Goal: Use online tool/utility: Utilize a website feature to perform a specific function

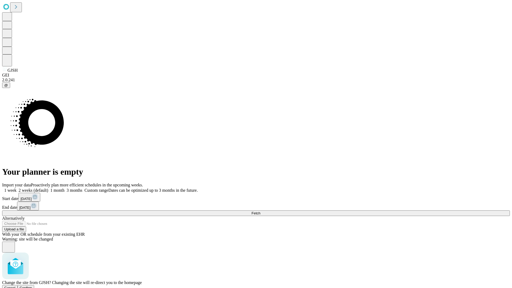
click at [32, 286] on span "Confirm" at bounding box center [26, 288] width 13 height 4
click at [17, 188] on label "1 week" at bounding box center [9, 190] width 14 height 5
click at [261, 211] on span "Fetch" at bounding box center [256, 213] width 9 height 4
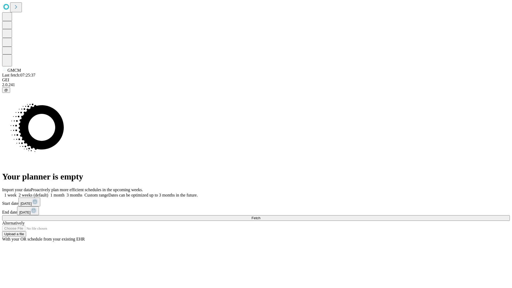
click at [17, 193] on label "1 week" at bounding box center [9, 195] width 14 height 5
click at [261, 216] on span "Fetch" at bounding box center [256, 218] width 9 height 4
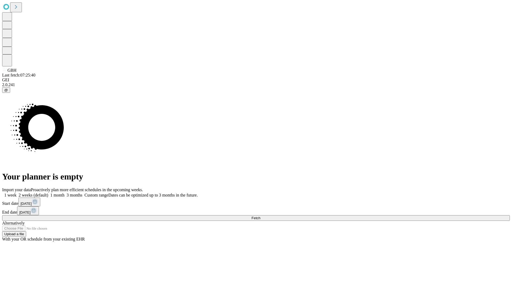
click at [17, 193] on label "1 week" at bounding box center [9, 195] width 14 height 5
click at [261, 216] on span "Fetch" at bounding box center [256, 218] width 9 height 4
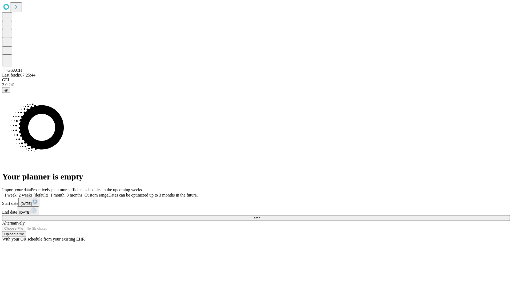
click at [261, 216] on span "Fetch" at bounding box center [256, 218] width 9 height 4
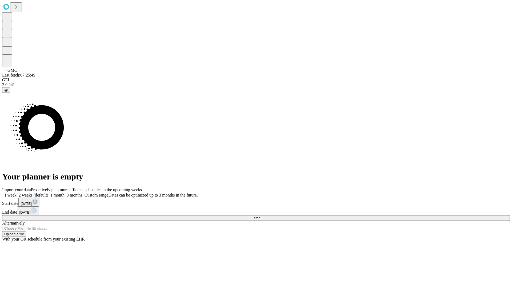
click at [17, 193] on label "1 week" at bounding box center [9, 195] width 14 height 5
click at [261, 216] on span "Fetch" at bounding box center [256, 218] width 9 height 4
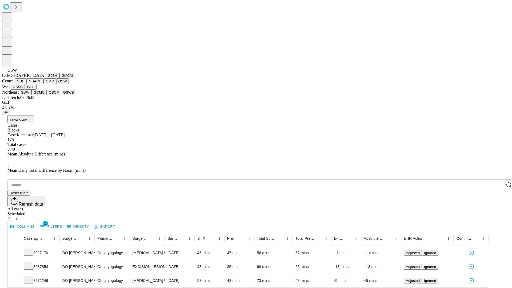
click at [25, 90] on button "OSSC" at bounding box center [18, 87] width 14 height 6
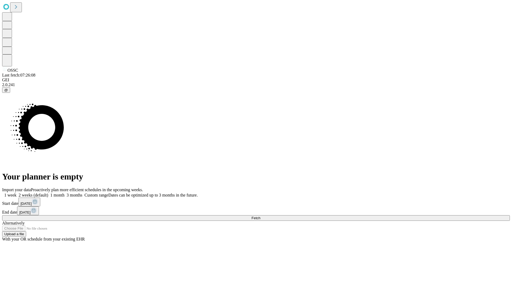
click at [17, 193] on label "1 week" at bounding box center [9, 195] width 14 height 5
click at [261, 216] on span "Fetch" at bounding box center [256, 218] width 9 height 4
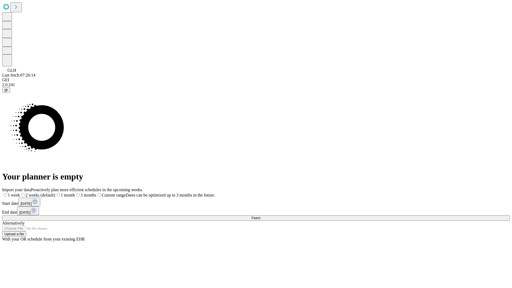
click at [261, 216] on span "Fetch" at bounding box center [256, 218] width 9 height 4
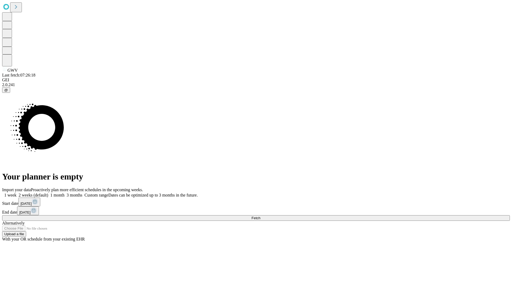
click at [17, 193] on label "1 week" at bounding box center [9, 195] width 14 height 5
click at [261, 216] on span "Fetch" at bounding box center [256, 218] width 9 height 4
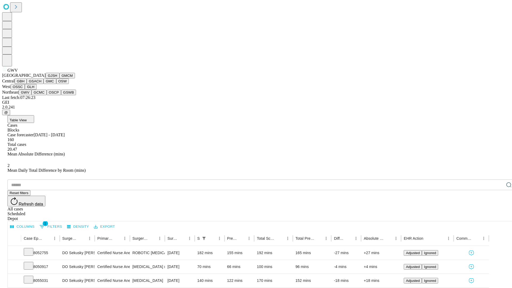
click at [41, 95] on button "GCMC" at bounding box center [38, 93] width 15 height 6
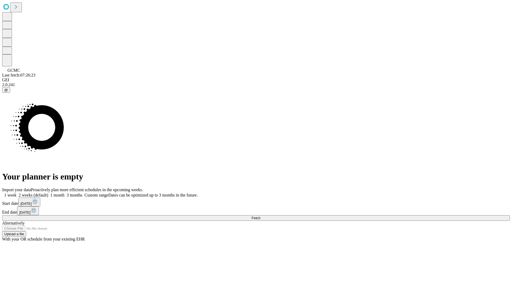
click at [17, 193] on label "1 week" at bounding box center [9, 195] width 14 height 5
click at [261, 216] on span "Fetch" at bounding box center [256, 218] width 9 height 4
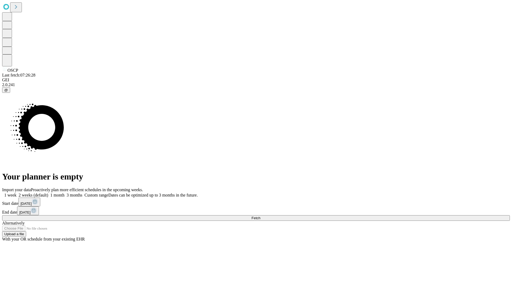
click at [261, 216] on span "Fetch" at bounding box center [256, 218] width 9 height 4
